Goal: Information Seeking & Learning: Learn about a topic

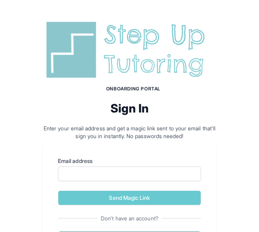
click at [101, 185] on form "Email address Send Magic Link" at bounding box center [129, 181] width 143 height 48
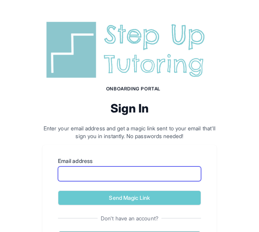
click at [101, 170] on input "Email address" at bounding box center [129, 174] width 143 height 15
type input "**********"
drag, startPoint x: 141, startPoint y: 176, endPoint x: 46, endPoint y: 184, distance: 95.5
click at [46, 184] on div "**********" at bounding box center [129, 202] width 174 height 114
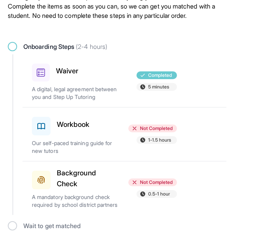
scroll to position [39, 0]
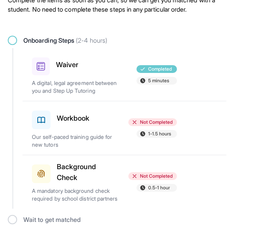
click at [164, 122] on span "Not Completed" at bounding box center [156, 122] width 33 height 6
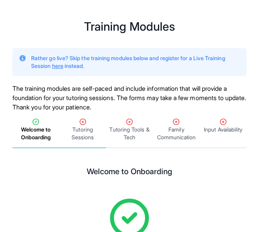
click at [86, 129] on span "Tutoring Sessions" at bounding box center [83, 134] width 44 height 16
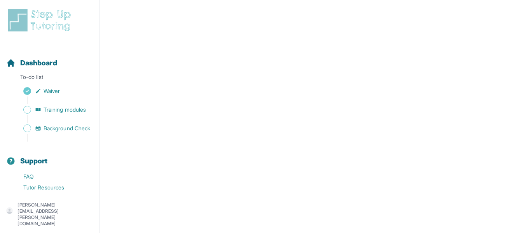
scroll to position [144, 0]
click at [38, 193] on link "Tutor Resources" at bounding box center [52, 187] width 93 height 11
click at [74, 106] on span "Training modules" at bounding box center [65, 110] width 42 height 8
click at [67, 109] on span "Training modules" at bounding box center [65, 110] width 42 height 8
click at [61, 108] on span "Training modules" at bounding box center [65, 110] width 42 height 8
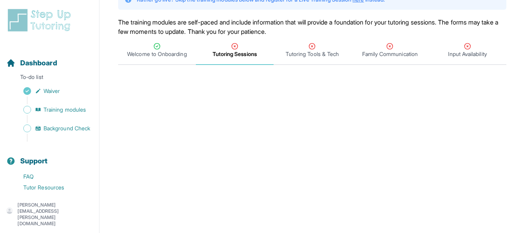
scroll to position [64, 0]
click at [264, 54] on span "Tutoring Tools & Tech" at bounding box center [312, 55] width 53 height 8
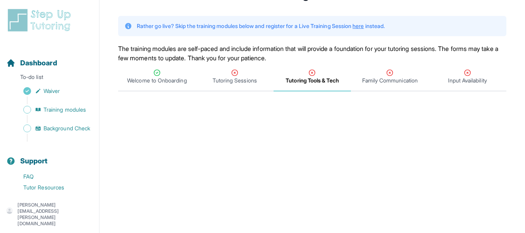
scroll to position [38, 0]
click at [264, 81] on span "Family Communication" at bounding box center [390, 81] width 56 height 8
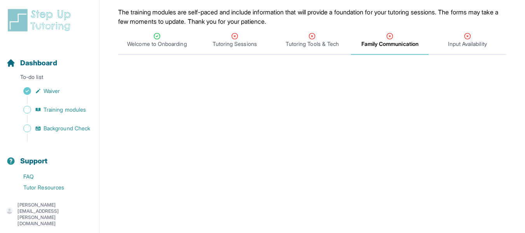
scroll to position [77, 0]
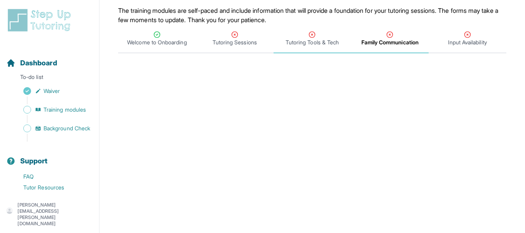
click at [264, 38] on span "Tutoring Tools & Tech" at bounding box center [312, 42] width 53 height 8
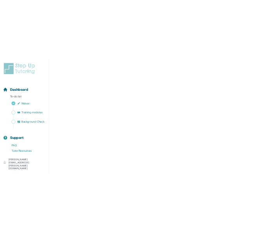
scroll to position [230, 0]
